Goal: Task Accomplishment & Management: Manage account settings

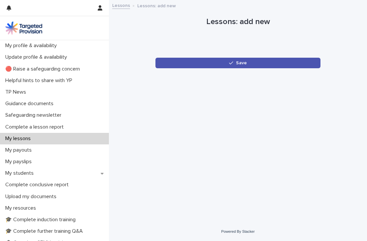
click at [16, 139] on p "My lessons" at bounding box center [19, 138] width 33 height 6
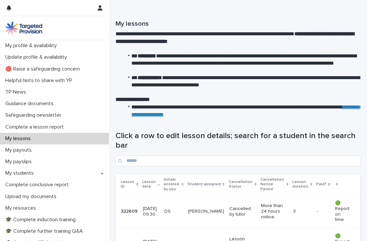
click at [25, 172] on p "My students" at bounding box center [21, 173] width 36 height 6
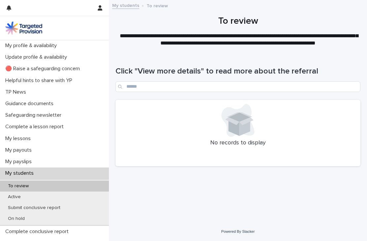
click at [16, 195] on p "Active" at bounding box center [14, 197] width 23 height 6
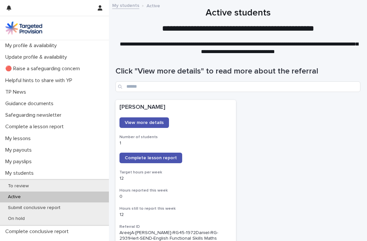
click at [159, 157] on span "Complete lesson report" at bounding box center [151, 158] width 52 height 5
click at [165, 161] on link "Complete lesson report" at bounding box center [150, 158] width 63 height 11
click at [168, 159] on span "Complete lesson report" at bounding box center [151, 158] width 52 height 5
click at [166, 160] on link "Complete lesson report" at bounding box center [150, 158] width 63 height 11
click at [161, 157] on span "Complete lesson report" at bounding box center [151, 158] width 52 height 5
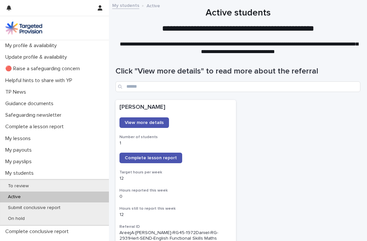
click at [161, 162] on link "Complete lesson report" at bounding box center [150, 158] width 63 height 11
click at [171, 157] on span "Complete lesson report" at bounding box center [151, 158] width 52 height 5
click at [155, 159] on span "Complete lesson report" at bounding box center [151, 158] width 52 height 5
click at [18, 136] on p "My lessons" at bounding box center [19, 138] width 33 height 6
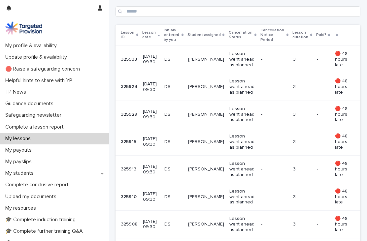
scroll to position [149, 0]
click at [266, 91] on div "-" at bounding box center [274, 87] width 27 height 11
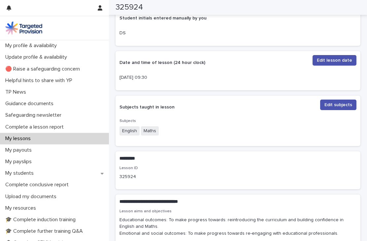
scroll to position [136, 0]
click at [338, 64] on span "Edit lesson date" at bounding box center [333, 60] width 35 height 7
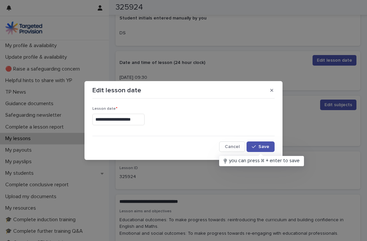
click at [106, 121] on input "**********" at bounding box center [118, 120] width 52 height 12
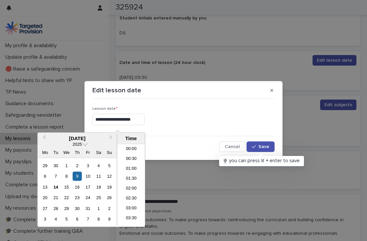
scroll to position [152, 0]
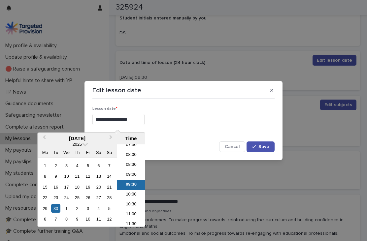
type input "**********"
